Goal: Information Seeking & Learning: Learn about a topic

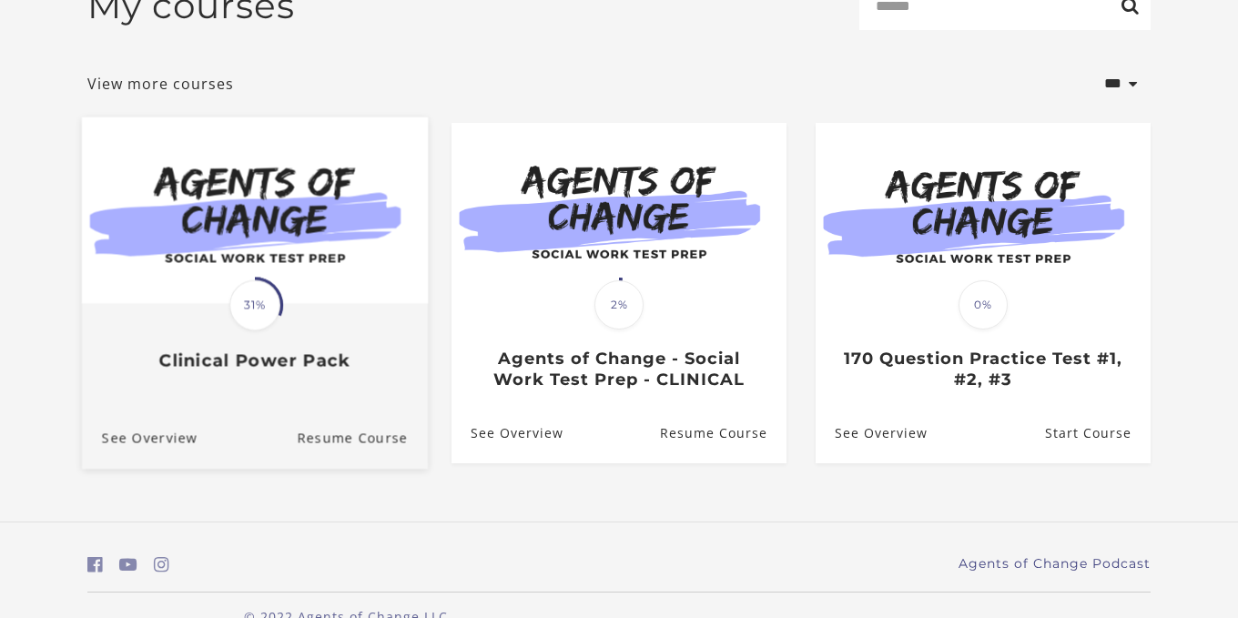
click at [236, 347] on div "Translation missing: en.liquid.partials.dashboard_course_card.progress_descript…" at bounding box center [255, 338] width 346 height 66
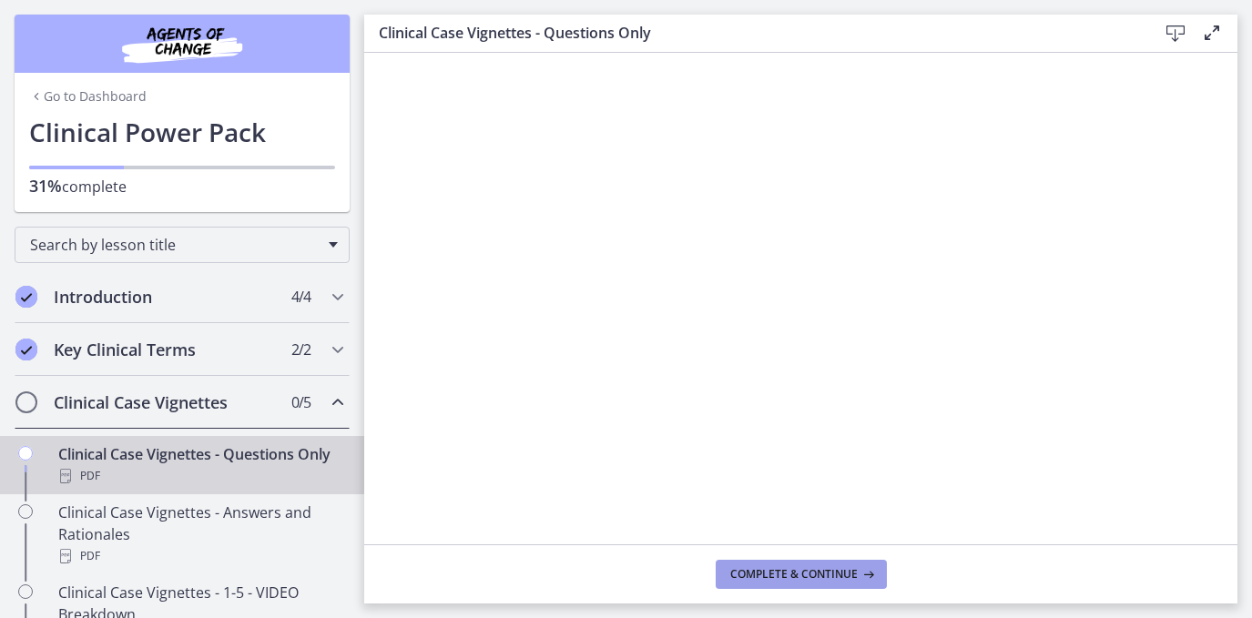
click at [804, 572] on span "Complete & continue" at bounding box center [793, 574] width 127 height 15
